Goal: Task Accomplishment & Management: Manage account settings

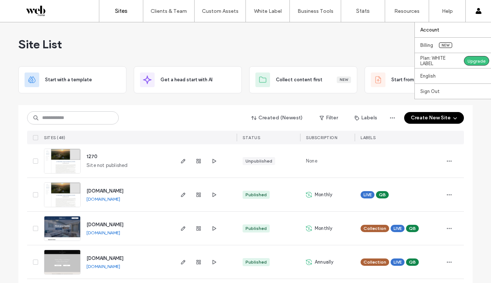
click at [437, 30] on label "Account" at bounding box center [429, 29] width 19 height 5
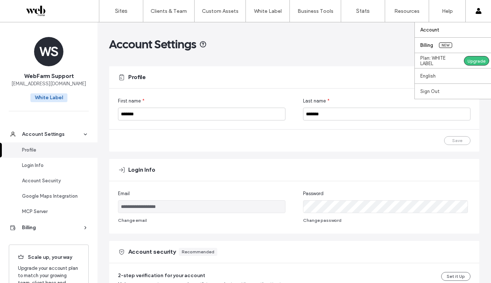
click at [428, 48] on label "Billing" at bounding box center [426, 44] width 13 height 5
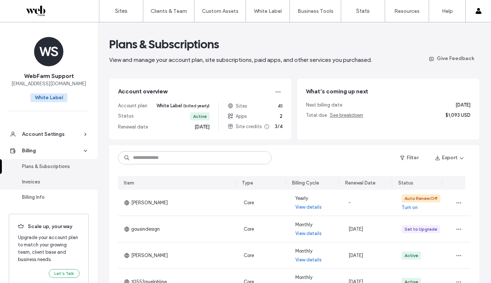
click at [56, 180] on div "Invoices" at bounding box center [52, 181] width 60 height 7
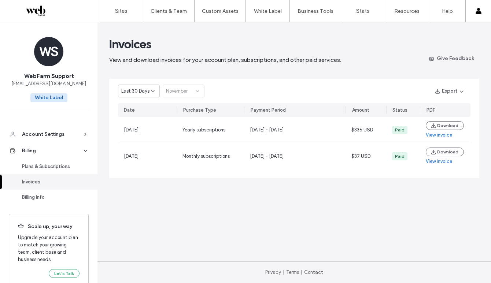
click at [133, 90] on span "Last 30 Days" at bounding box center [135, 90] width 28 height 7
click at [140, 119] on span "Current Year" at bounding box center [134, 116] width 27 height 7
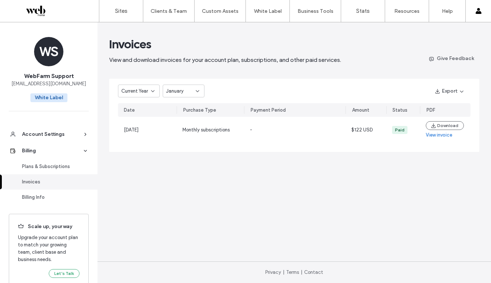
click at [179, 93] on span "January" at bounding box center [175, 90] width 18 height 7
click at [181, 155] on span "September" at bounding box center [178, 155] width 25 height 7
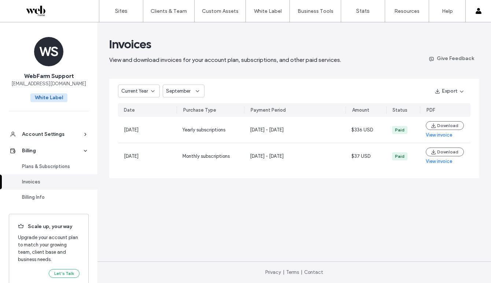
click at [185, 90] on span "September" at bounding box center [178, 90] width 25 height 7
click at [151, 93] on icon at bounding box center [153, 91] width 6 height 6
click at [146, 129] on div "2024" at bounding box center [138, 129] width 41 height 13
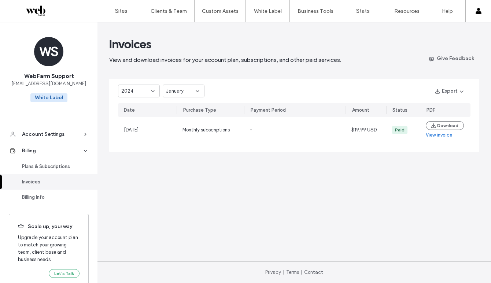
click at [133, 91] on div "2024" at bounding box center [136, 90] width 30 height 7
click at [131, 116] on span "Current Year" at bounding box center [134, 116] width 27 height 7
click at [184, 94] on div "January" at bounding box center [181, 90] width 30 height 7
drag, startPoint x: 246, startPoint y: 94, endPoint x: 246, endPoint y: 99, distance: 5.1
click at [246, 94] on div "Current Year January Export" at bounding box center [294, 91] width 370 height 25
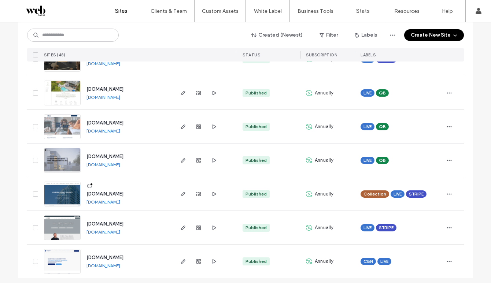
scroll to position [1487, 0]
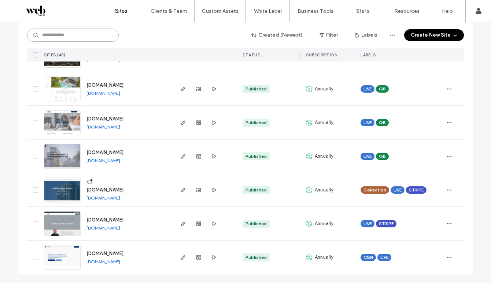
click at [74, 37] on input at bounding box center [73, 35] width 92 height 13
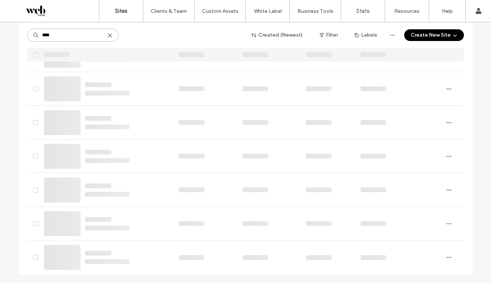
scroll to position [0, 0]
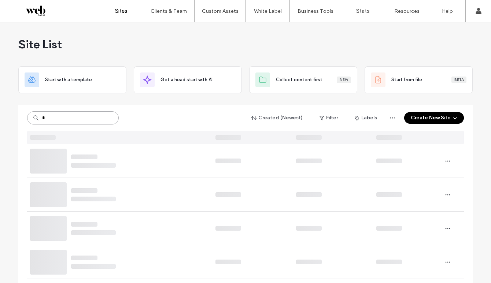
type input "*"
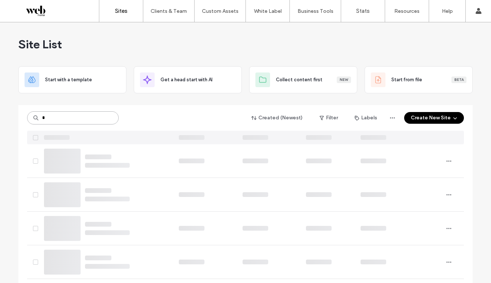
type input "*"
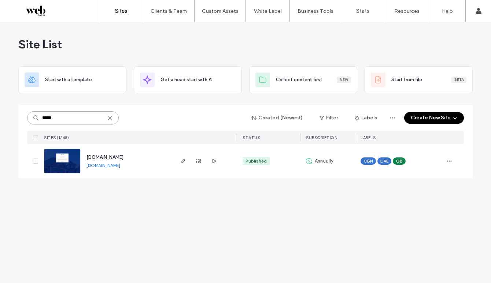
type input "*****"
click at [112, 120] on icon at bounding box center [110, 118] width 6 height 6
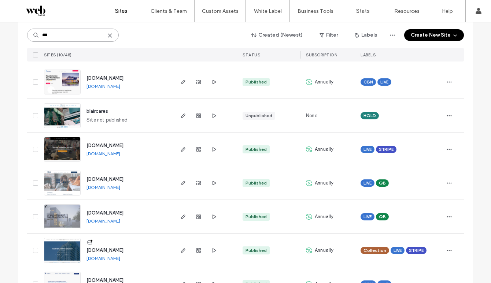
scroll to position [207, 0]
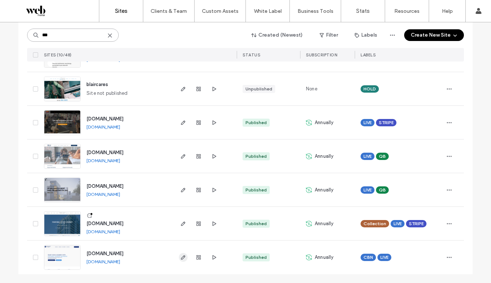
type input "***"
click at [184, 257] on span "button" at bounding box center [183, 257] width 9 height 9
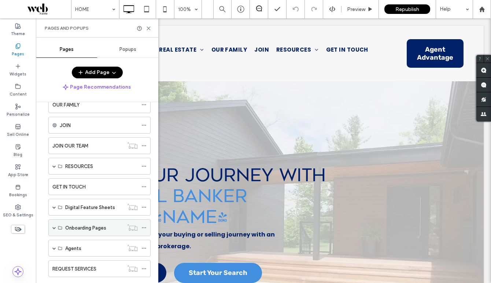
scroll to position [59, 0]
click at [52, 164] on div "RESOURCES" at bounding box center [99, 167] width 102 height 17
click at [53, 167] on span at bounding box center [54, 167] width 4 height 4
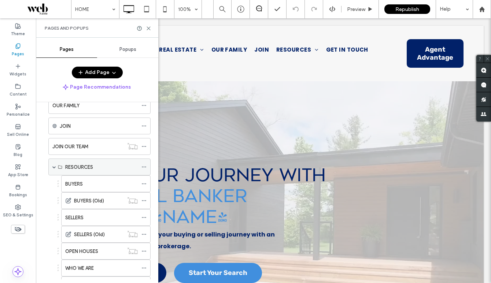
click at [54, 167] on span at bounding box center [54, 167] width 4 height 4
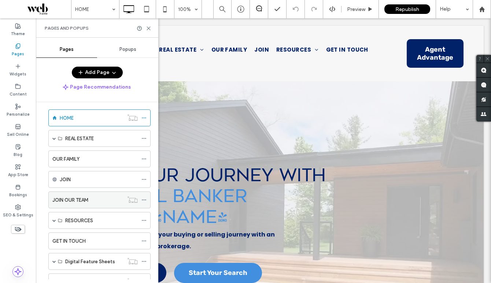
scroll to position [0, 0]
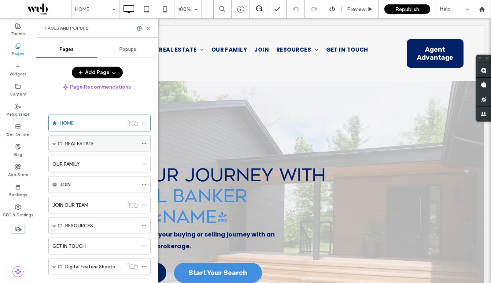
click at [56, 143] on span at bounding box center [54, 144] width 4 height 4
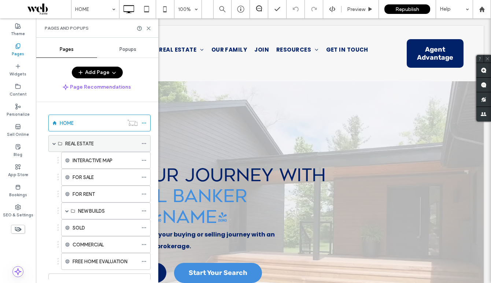
click at [54, 144] on span at bounding box center [54, 144] width 4 height 4
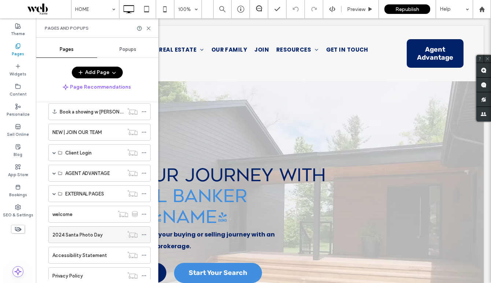
scroll to position [362, 0]
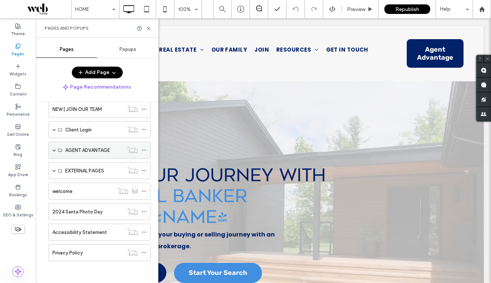
click at [53, 150] on span at bounding box center [54, 150] width 4 height 4
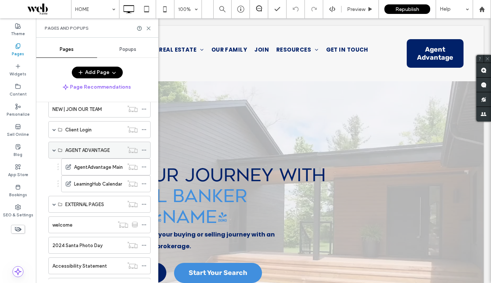
click at [53, 149] on span at bounding box center [54, 150] width 4 height 4
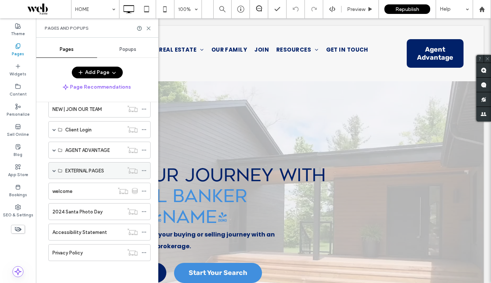
click at [55, 171] on span at bounding box center [54, 171] width 4 height 4
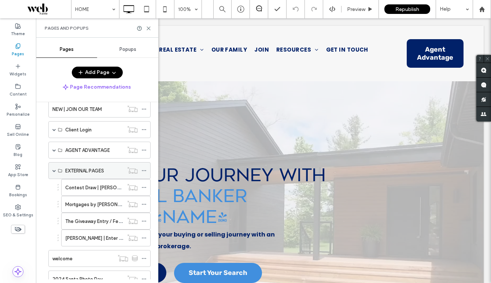
click at [55, 171] on span at bounding box center [54, 171] width 4 height 4
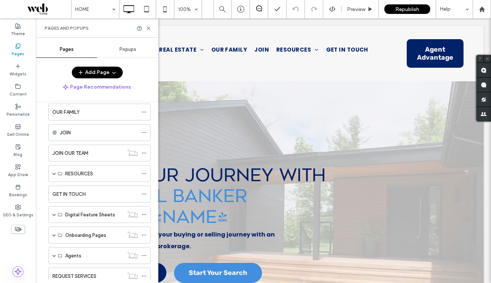
scroll to position [44, 0]
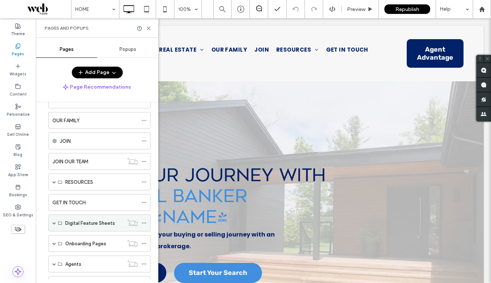
click at [56, 223] on span at bounding box center [54, 223] width 4 height 4
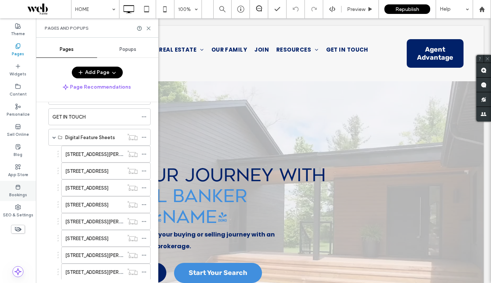
scroll to position [129, 0]
click at [53, 138] on span at bounding box center [54, 138] width 4 height 4
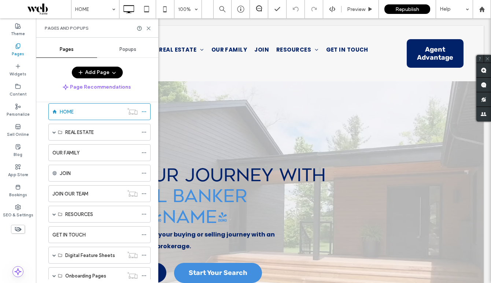
scroll to position [0, 0]
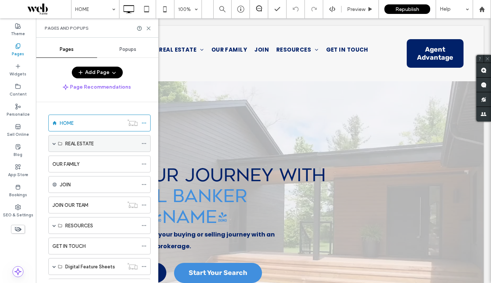
click at [53, 142] on span at bounding box center [54, 144] width 4 height 4
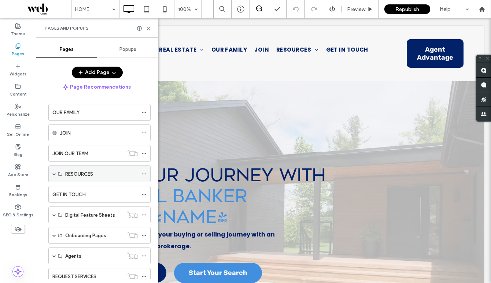
scroll to position [171, 0]
click at [53, 174] on span at bounding box center [54, 172] width 4 height 16
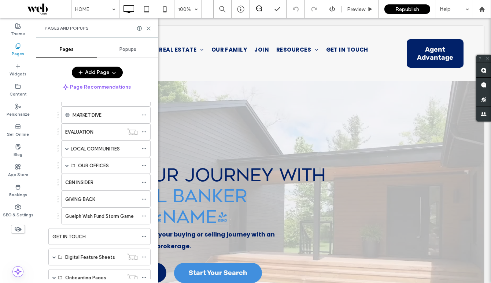
click at [93, 217] on label "Guelph Wish Fund Storm Game" at bounding box center [99, 216] width 68 height 13
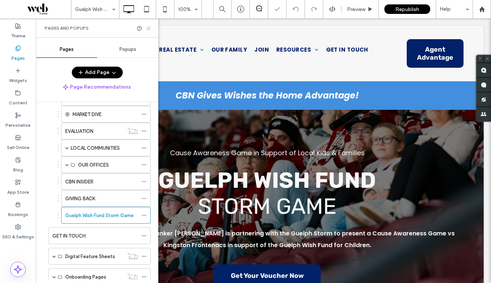
click at [149, 30] on icon at bounding box center [148, 28] width 5 height 5
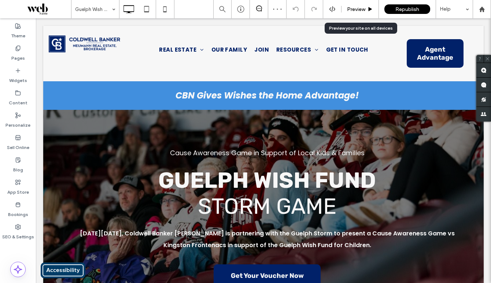
click at [364, 7] on span "Preview" at bounding box center [356, 9] width 18 height 6
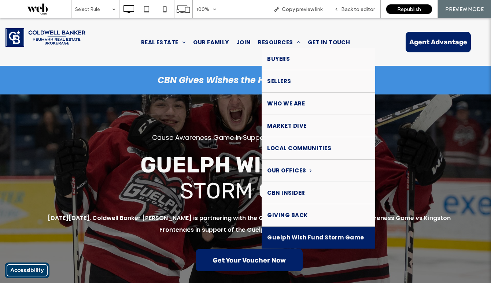
scroll to position [1, 0]
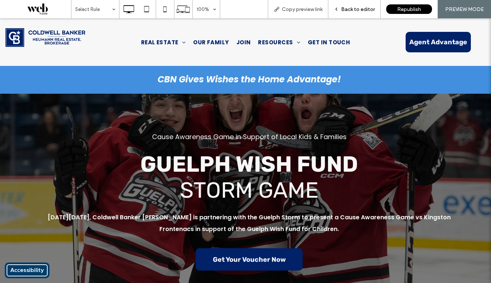
click at [352, 10] on span "Back to editor" at bounding box center [358, 9] width 34 height 6
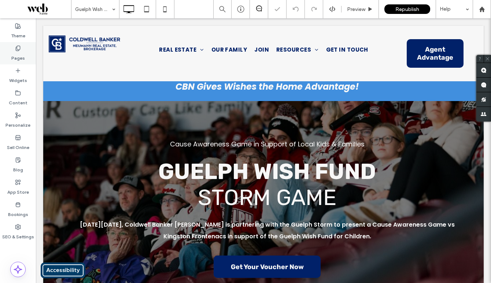
click at [20, 45] on icon at bounding box center [18, 48] width 6 height 6
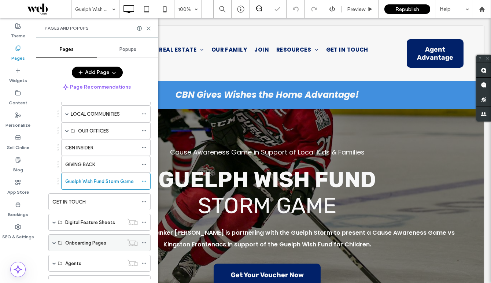
scroll to position [381, 0]
click at [145, 181] on icon at bounding box center [143, 181] width 5 height 5
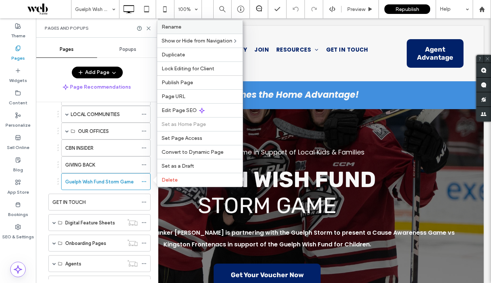
click at [180, 28] on span "Rename" at bounding box center [171, 27] width 20 height 6
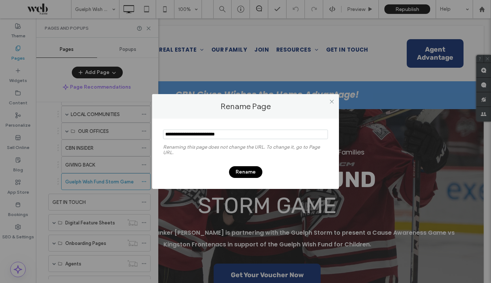
click at [219, 135] on input "notEmpty" at bounding box center [245, 135] width 165 height 10
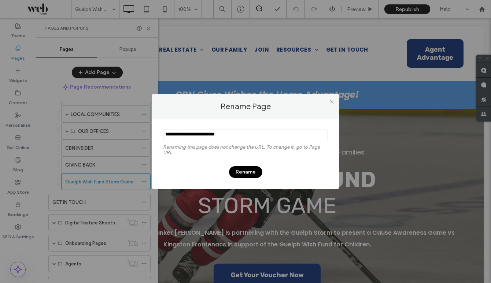
type input "**********"
click at [238, 167] on button "Rename" at bounding box center [245, 172] width 33 height 12
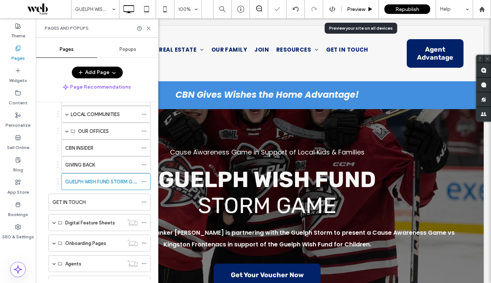
click at [352, 9] on span "Preview" at bounding box center [356, 9] width 18 height 6
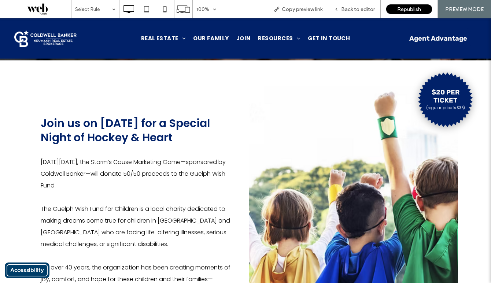
scroll to position [236, 0]
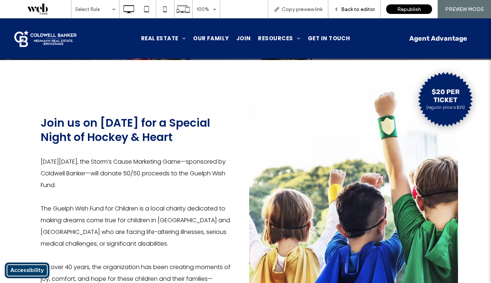
click at [344, 7] on span "Back to editor" at bounding box center [358, 9] width 34 height 6
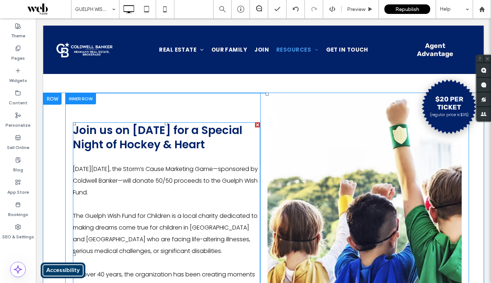
click at [109, 180] on span "On Thursday, October 24, the Storm’s Cause Marketing Game—sponsored by Coldwell…" at bounding box center [165, 181] width 185 height 32
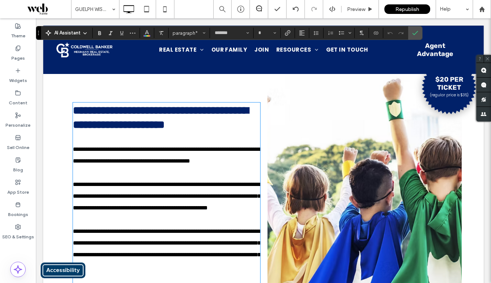
scroll to position [253, 0]
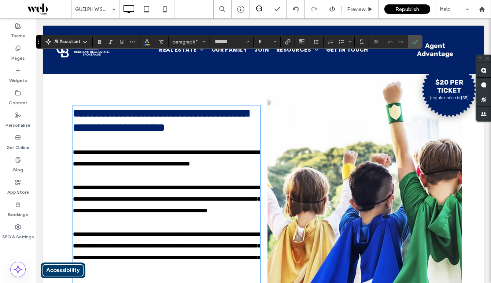
click at [102, 155] on span "**********" at bounding box center [166, 157] width 187 height 17
type input "**"
drag, startPoint x: 109, startPoint y: 153, endPoint x: 84, endPoint y: 153, distance: 25.6
click at [84, 153] on span "**********" at bounding box center [166, 157] width 187 height 17
click at [281, 129] on div "$20 Per Ticket (regular price is $35) Click To Paste" at bounding box center [364, 213] width 194 height 275
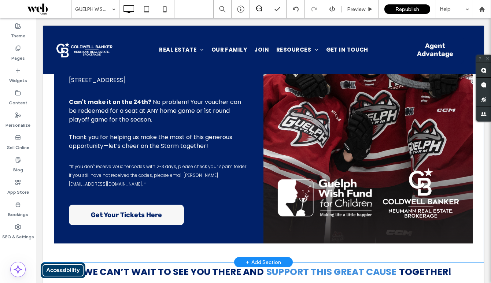
scroll to position [925, 0]
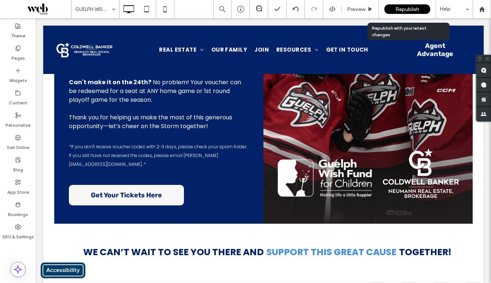
click at [412, 8] on span "Republish" at bounding box center [407, 9] width 24 height 6
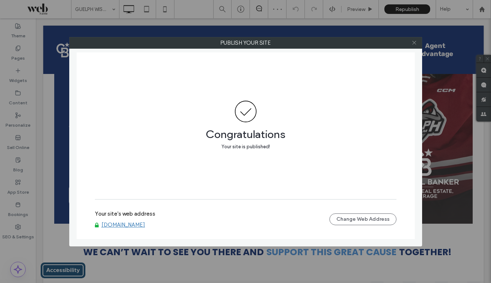
click at [415, 43] on icon at bounding box center [413, 42] width 5 height 5
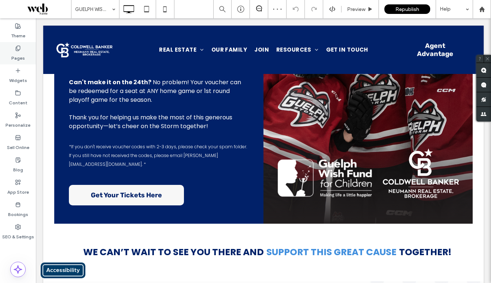
click at [12, 56] on label "Pages" at bounding box center [18, 56] width 14 height 10
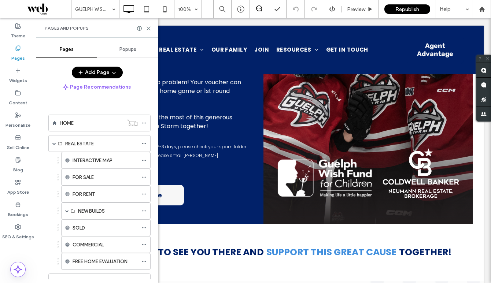
click at [74, 122] on div "HOME" at bounding box center [92, 123] width 64 height 8
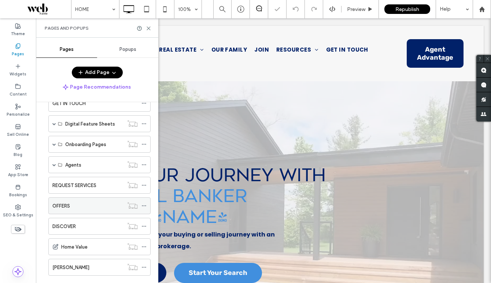
scroll to position [480, 0]
click at [55, 162] on span at bounding box center [54, 164] width 4 height 4
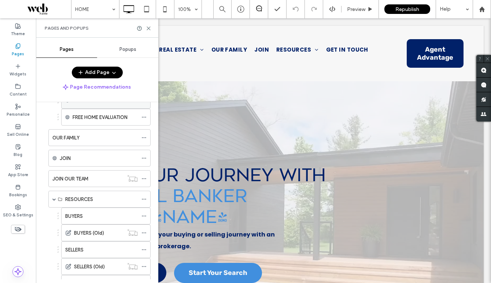
scroll to position [0, 0]
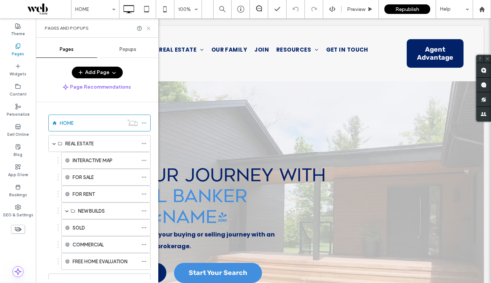
click at [148, 29] on icon at bounding box center [148, 28] width 5 height 5
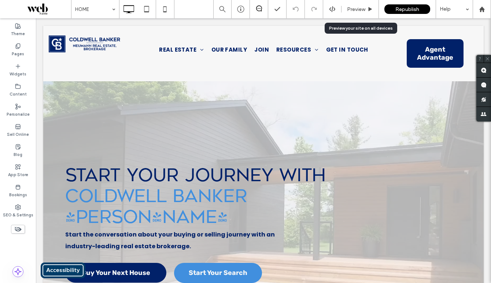
drag, startPoint x: 369, startPoint y: 5, endPoint x: 346, endPoint y: 30, distance: 33.7
click at [369, 5] on div "Preview" at bounding box center [359, 9] width 37 height 18
click at [368, 12] on div "Preview" at bounding box center [359, 9] width 37 height 18
click at [360, 9] on span "Preview" at bounding box center [356, 9] width 18 height 6
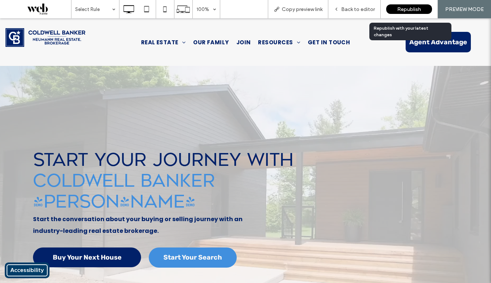
click at [415, 5] on div "Republish" at bounding box center [409, 9] width 46 height 10
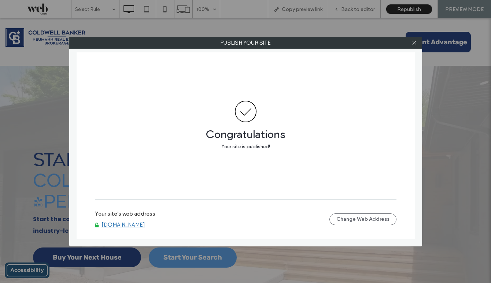
click at [137, 224] on link "www.cbn.on.ca" at bounding box center [123, 224] width 44 height 7
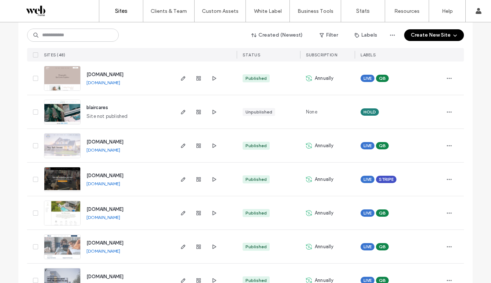
scroll to position [1487, 0]
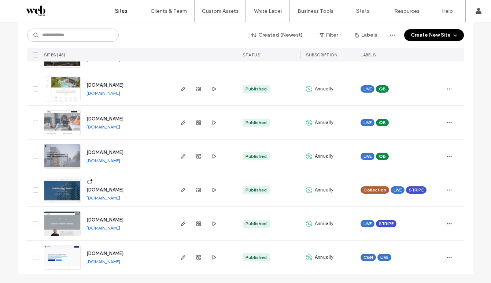
click at [87, 181] on div at bounding box center [90, 182] width 8 height 6
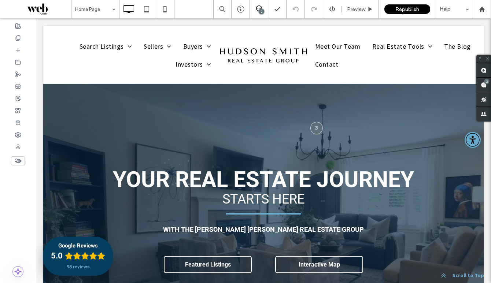
click at [254, 9] on span at bounding box center [259, 8] width 18 height 6
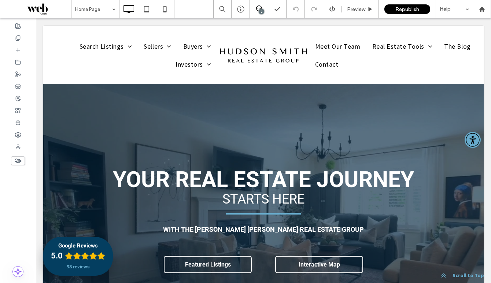
click at [254, 9] on span at bounding box center [259, 8] width 18 height 6
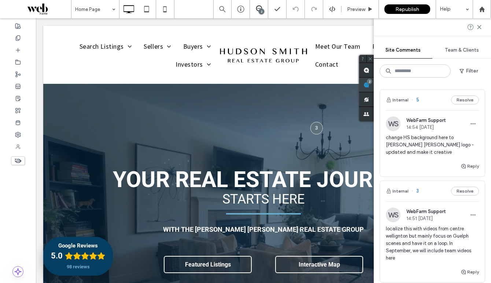
click at [369, 86] on use at bounding box center [366, 85] width 6 height 6
click at [447, 143] on span "change HS background here to [PERSON_NAME] [PERSON_NAME] logo - updated and mak…" at bounding box center [431, 145] width 93 height 22
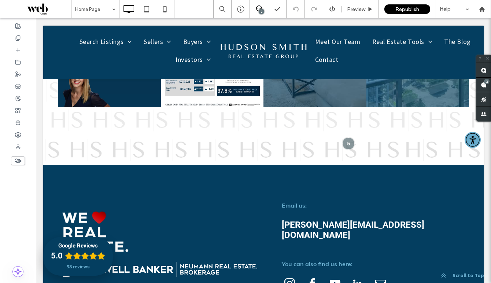
scroll to position [4099, 0]
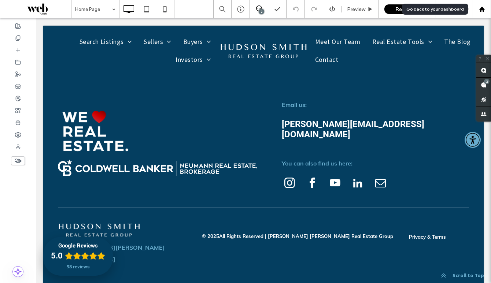
click at [484, 8] on icon at bounding box center [481, 9] width 6 height 6
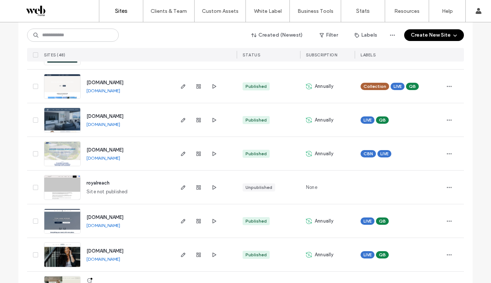
scroll to position [886, 0]
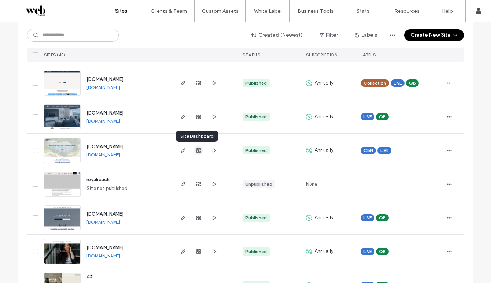
click at [195, 152] on icon "button" at bounding box center [198, 151] width 6 height 6
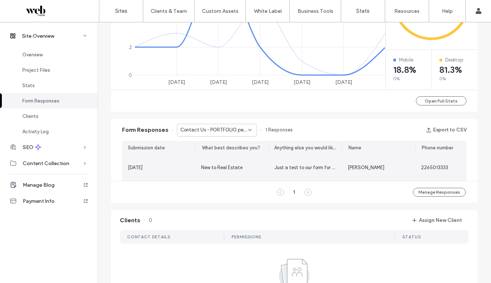
scroll to position [376, 0]
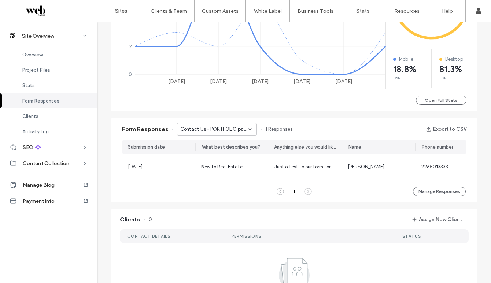
click at [199, 128] on span "Contact Us - PORTFOLIO page" at bounding box center [214, 129] width 68 height 7
click at [193, 152] on span "Contact Us - HOME page" at bounding box center [204, 155] width 56 height 7
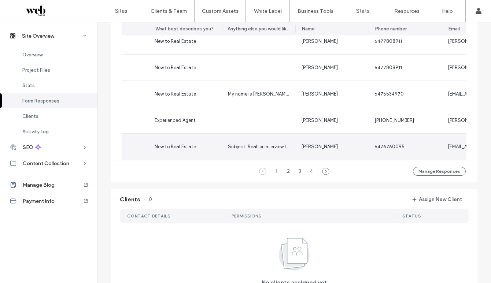
scroll to position [0, 0]
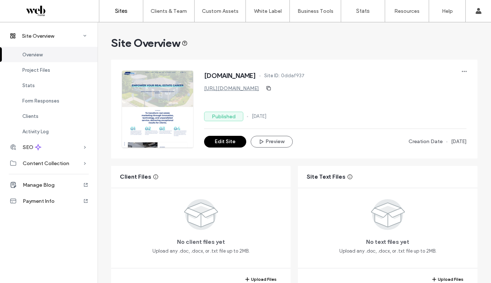
click at [107, 14] on link "Sites" at bounding box center [121, 11] width 44 height 22
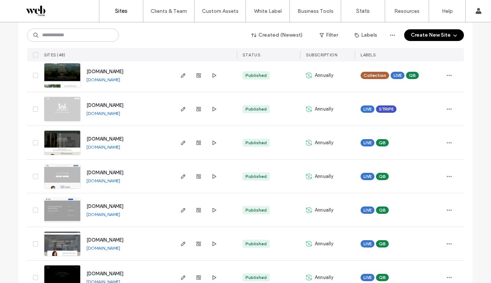
scroll to position [288, 0]
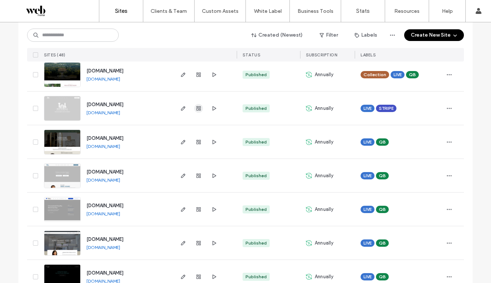
click at [195, 109] on icon "button" at bounding box center [198, 108] width 6 height 6
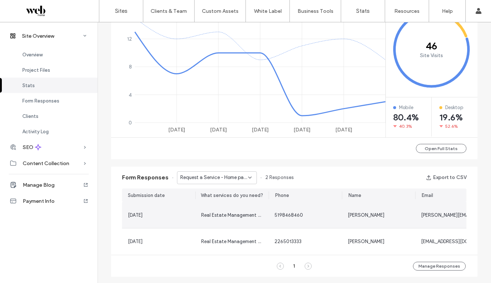
scroll to position [372, 0]
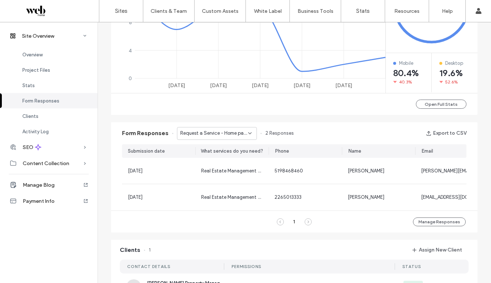
click at [232, 134] on span "Request a Service - Home page" at bounding box center [214, 133] width 68 height 7
click at [222, 156] on span "Contact Form - Contact us page" at bounding box center [211, 159] width 70 height 7
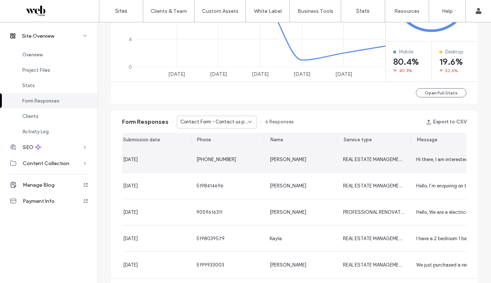
scroll to position [0, 0]
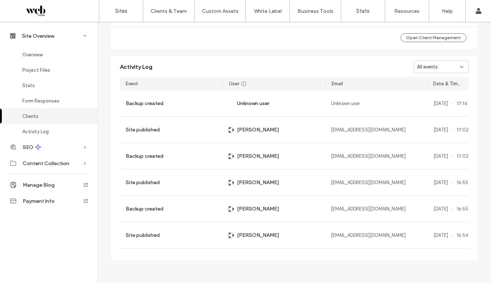
scroll to position [306, 0]
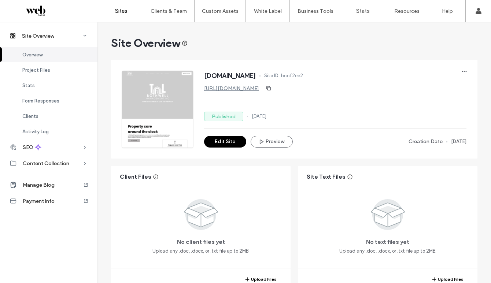
click at [130, 12] on link "Sites" at bounding box center [121, 11] width 44 height 22
